Goal: Task Accomplishment & Management: Manage account settings

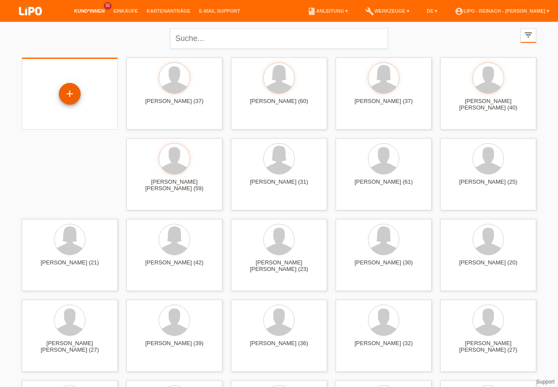
click at [64, 94] on div "+" at bounding box center [69, 93] width 21 height 15
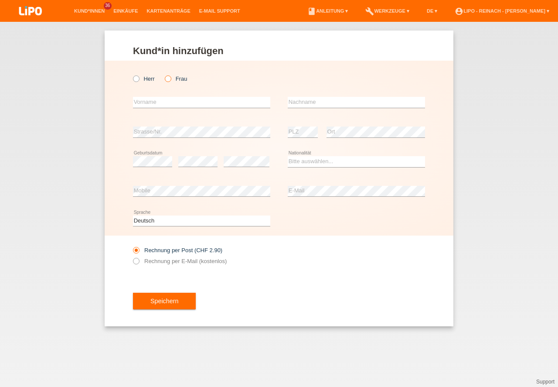
click at [167, 81] on input "Frau" at bounding box center [168, 78] width 6 height 6
radio input "true"
click at [161, 103] on input "text" at bounding box center [201, 102] width 137 height 11
type input "Natalia"
click at [325, 100] on input "text" at bounding box center [356, 102] width 137 height 11
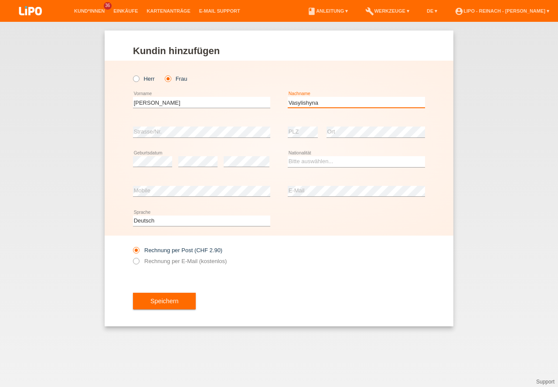
type input "Vasylishyna"
click at [317, 160] on select "Bitte auswählen... Schweiz Deutschland Liechtenstein Österreich ------------ Af…" at bounding box center [356, 161] width 137 height 10
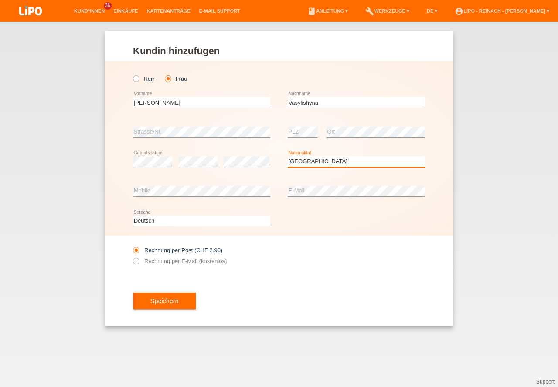
select select "UA"
click at [0, 0] on option "Ukraine" at bounding box center [0, 0] width 0 height 0
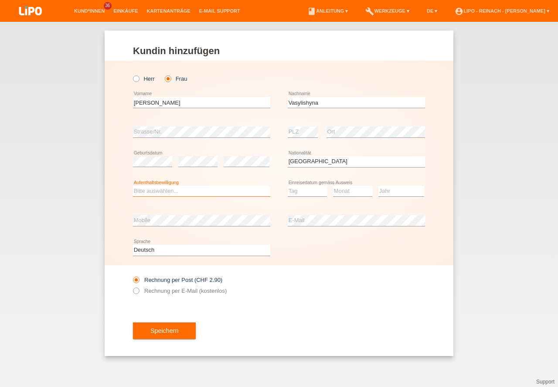
click at [160, 190] on select "Bitte auswählen... C B B - Flüchtlingsstatus Andere" at bounding box center [201, 191] width 137 height 10
select select "O"
click at [0, 0] on option "Andere" at bounding box center [0, 0] width 0 height 0
click at [305, 194] on select "Tag 01 02 03 04 05 06 07 08 09 10 11" at bounding box center [307, 191] width 39 height 10
select select "07"
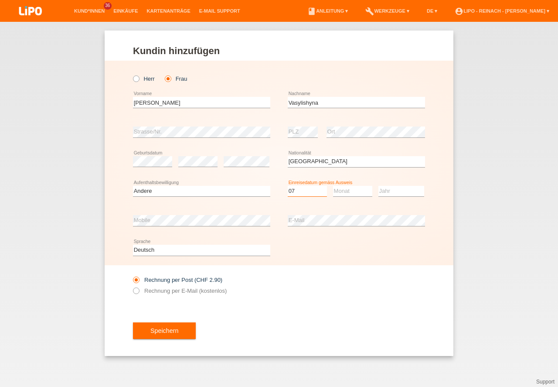
click at [0, 0] on option "07" at bounding box center [0, 0] width 0 height 0
click at [356, 189] on select "Monat 01 02 03 04 05 06 07 08 09 10 11" at bounding box center [352, 191] width 39 height 10
select select "11"
click at [395, 195] on select "Jahr 2025 2024 2023 2022 2021 2020 2019 2018 2017 2016 2015 2014 2013 2012 2011…" at bounding box center [402, 191] width 46 height 10
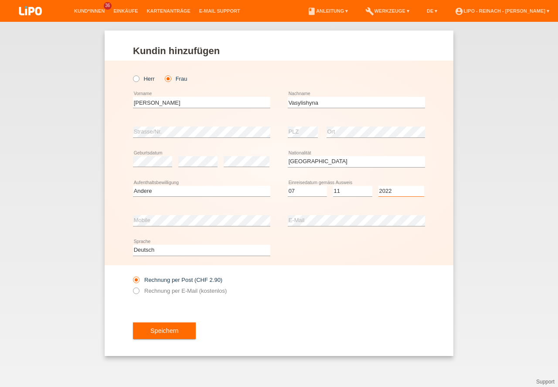
click at [395, 195] on select "Jahr 2025 2024 2023 2022 2021 2020 2019 2018 2017 2016 2015 2014 2013 2012 2011…" at bounding box center [402, 191] width 46 height 10
select select "2022"
click at [132, 286] on icon at bounding box center [132, 286] width 0 height 0
click at [136, 291] on input "Rechnung per E-Mail (kostenlos)" at bounding box center [136, 293] width 6 height 11
radio input "true"
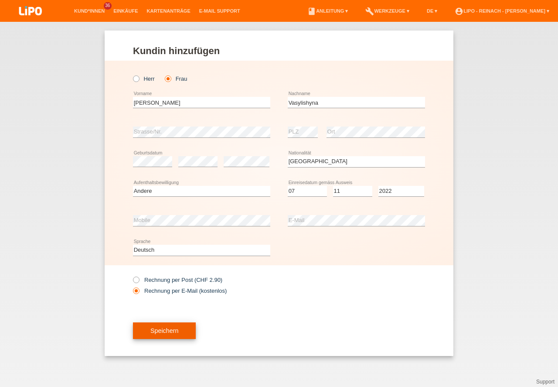
click at [177, 337] on button "Speichern" at bounding box center [164, 330] width 63 height 17
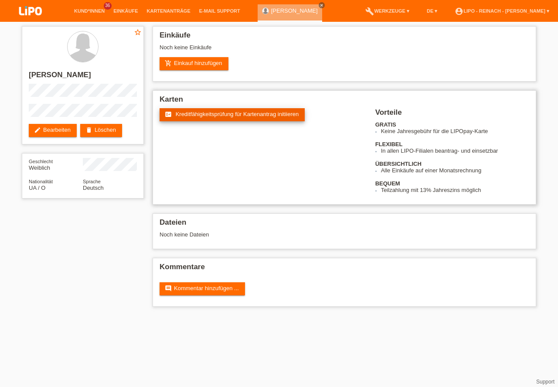
click at [229, 112] on span "Kreditfähigkeitsprüfung für Kartenantrag initiieren" at bounding box center [237, 114] width 123 height 7
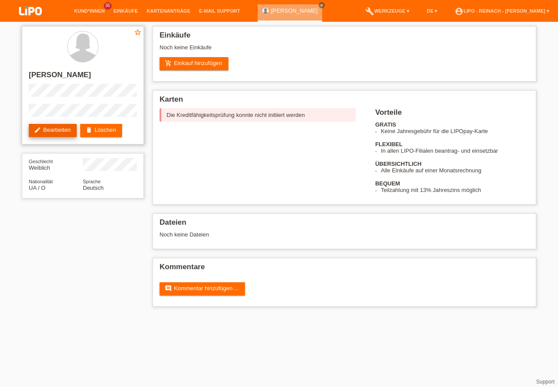
click at [60, 130] on link "edit Bearbeiten" at bounding box center [53, 130] width 48 height 13
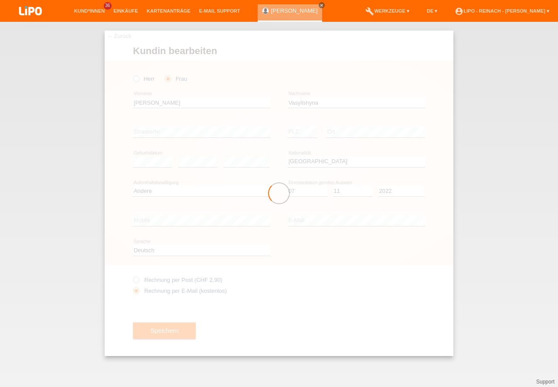
select select "UA"
select select "O"
select select "07"
select select "11"
select select "2022"
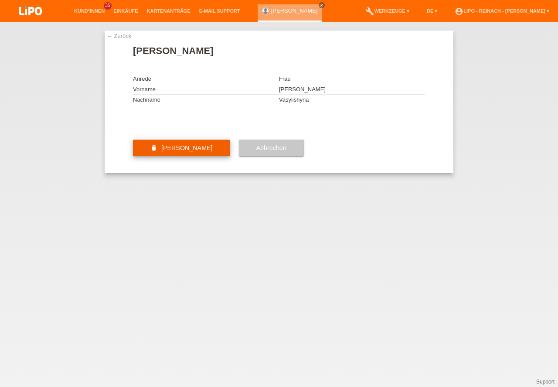
click at [185, 156] on button "delete [PERSON_NAME]" at bounding box center [181, 148] width 97 height 17
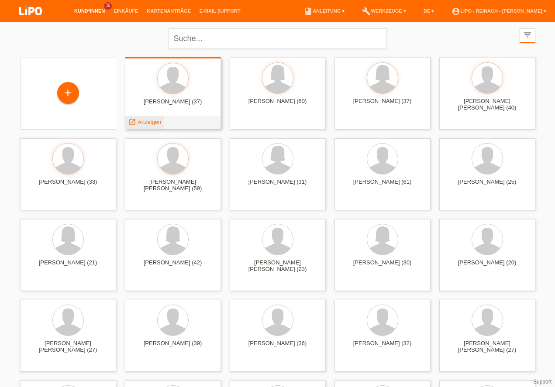
click at [156, 122] on span "Anzeigen" at bounding box center [149, 122] width 24 height 7
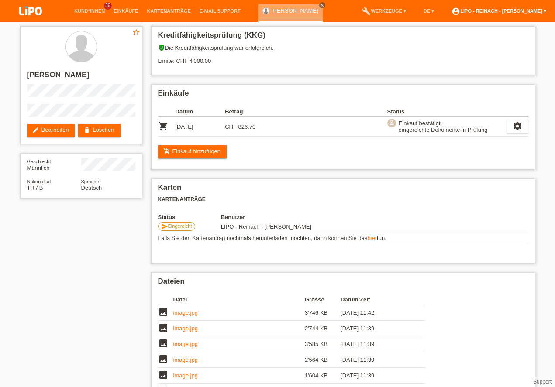
click at [506, 9] on link "account_circle LIPO - Reinach - [PERSON_NAME] ▾" at bounding box center [498, 10] width 103 height 5
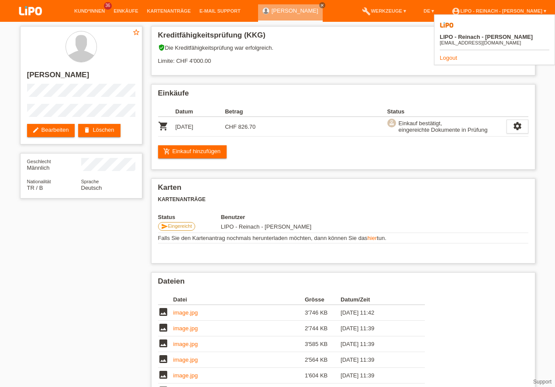
click at [446, 42] on div "LIPO - Reinach - [PERSON_NAME] [EMAIL_ADDRESS][DOMAIN_NAME] Logout" at bounding box center [494, 39] width 121 height 51
click at [447, 55] on link "Logout" at bounding box center [447, 58] width 17 height 7
